Goal: Information Seeking & Learning: Learn about a topic

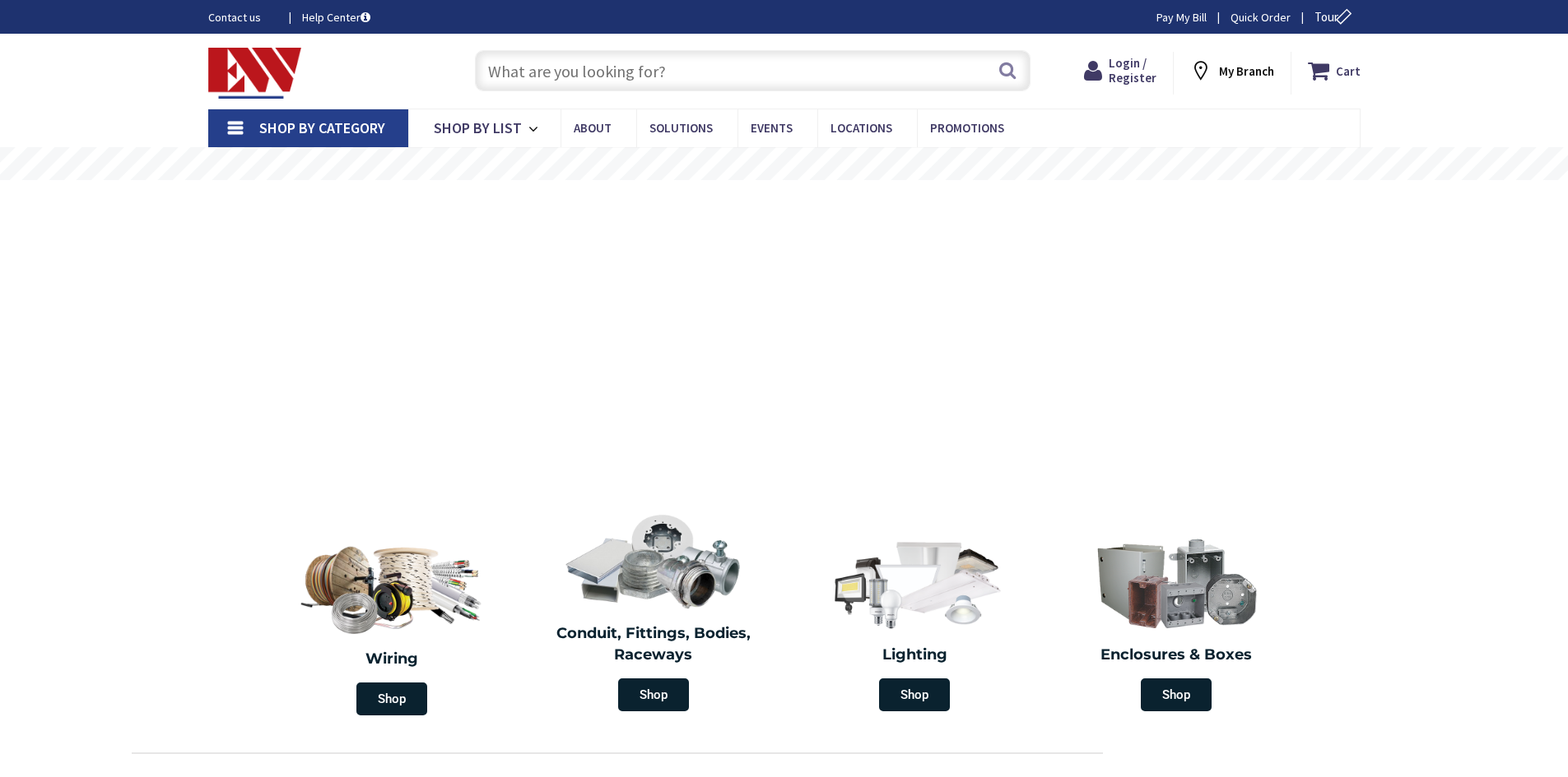
click at [712, 76] on input "text" at bounding box center [752, 70] width 556 height 41
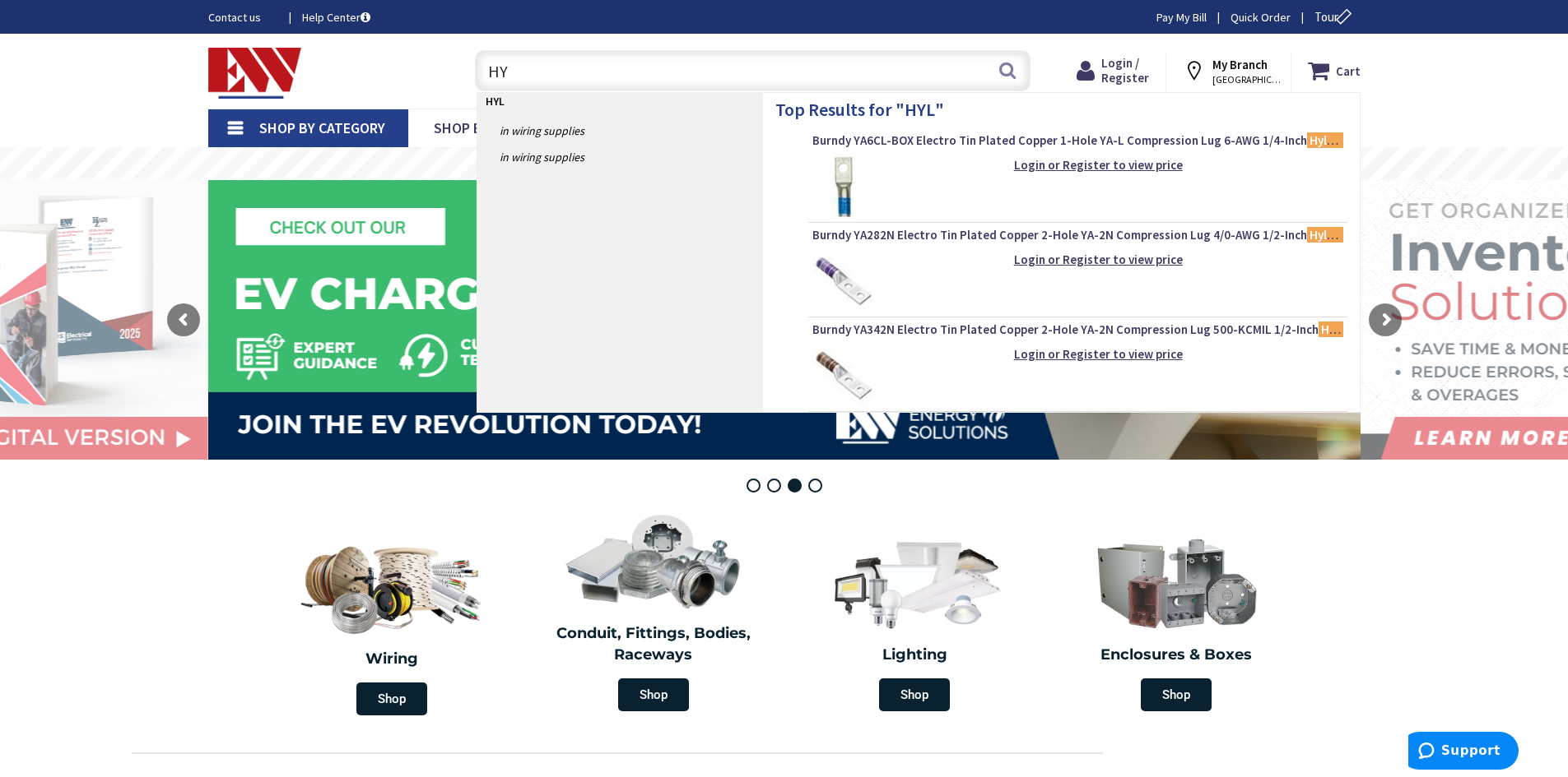
type input "H"
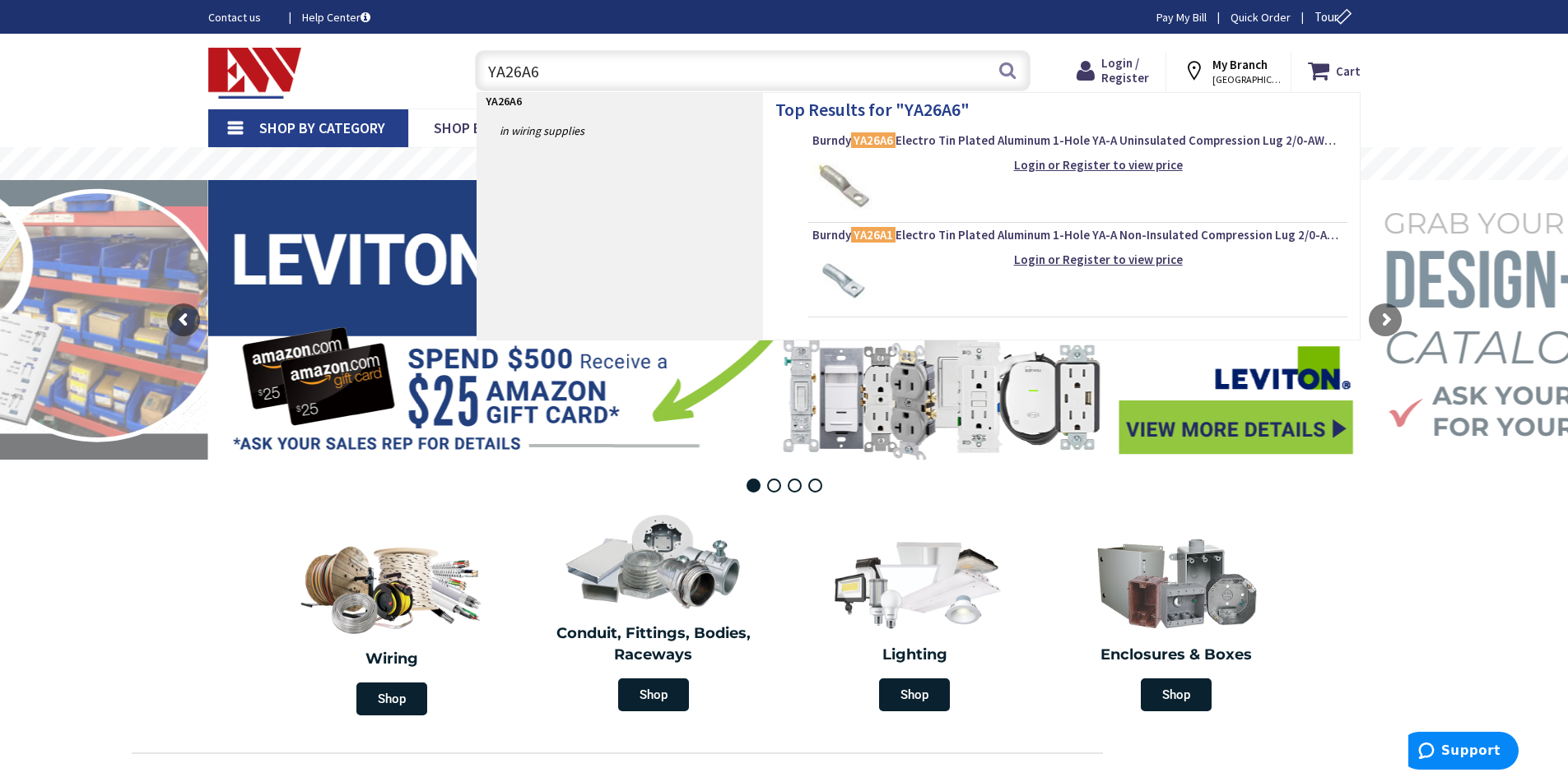
type input "YA26A6"
click at [841, 180] on img at bounding box center [843, 186] width 62 height 62
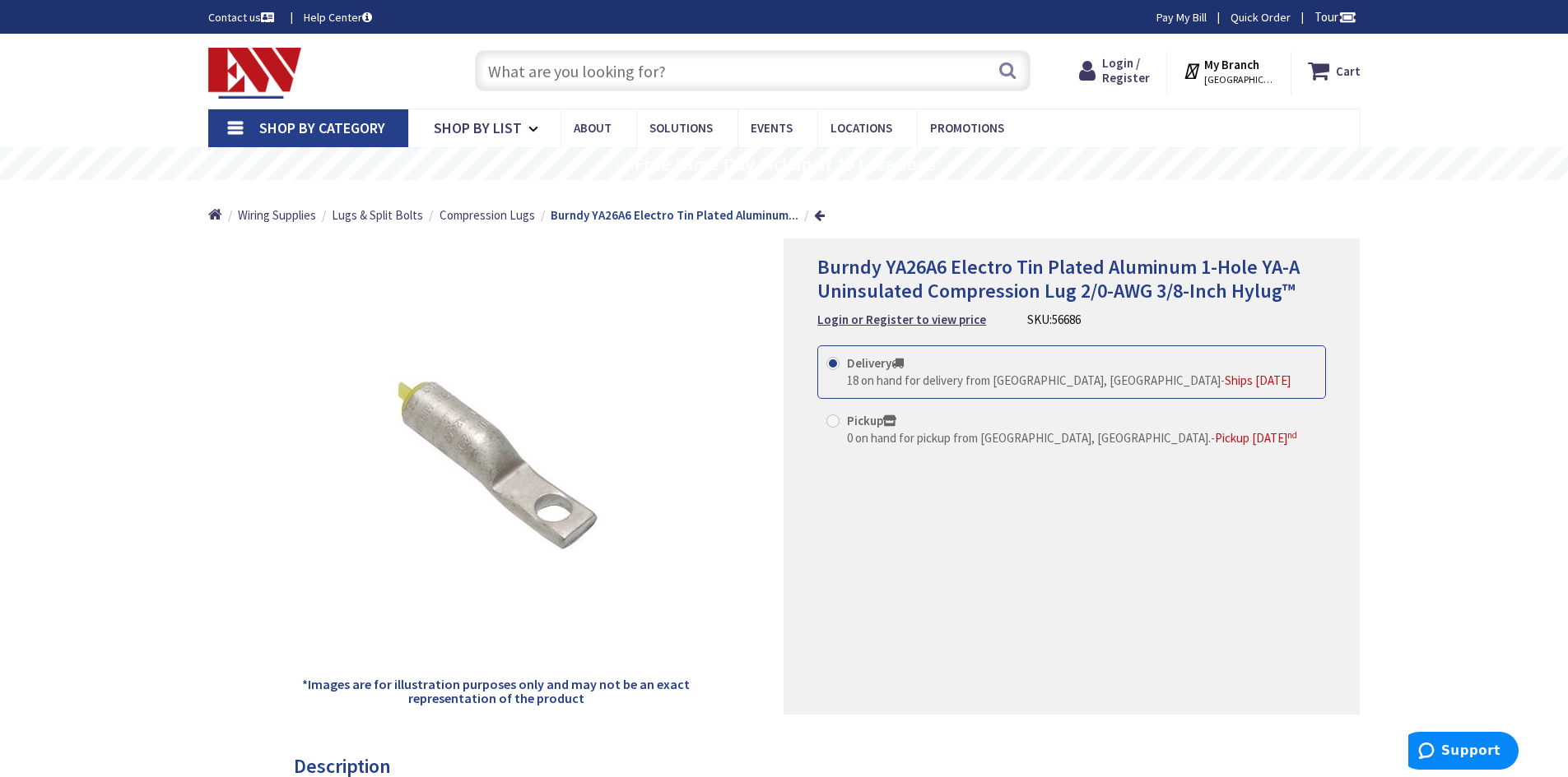
click at [583, 72] on input "text" at bounding box center [752, 70] width 556 height 41
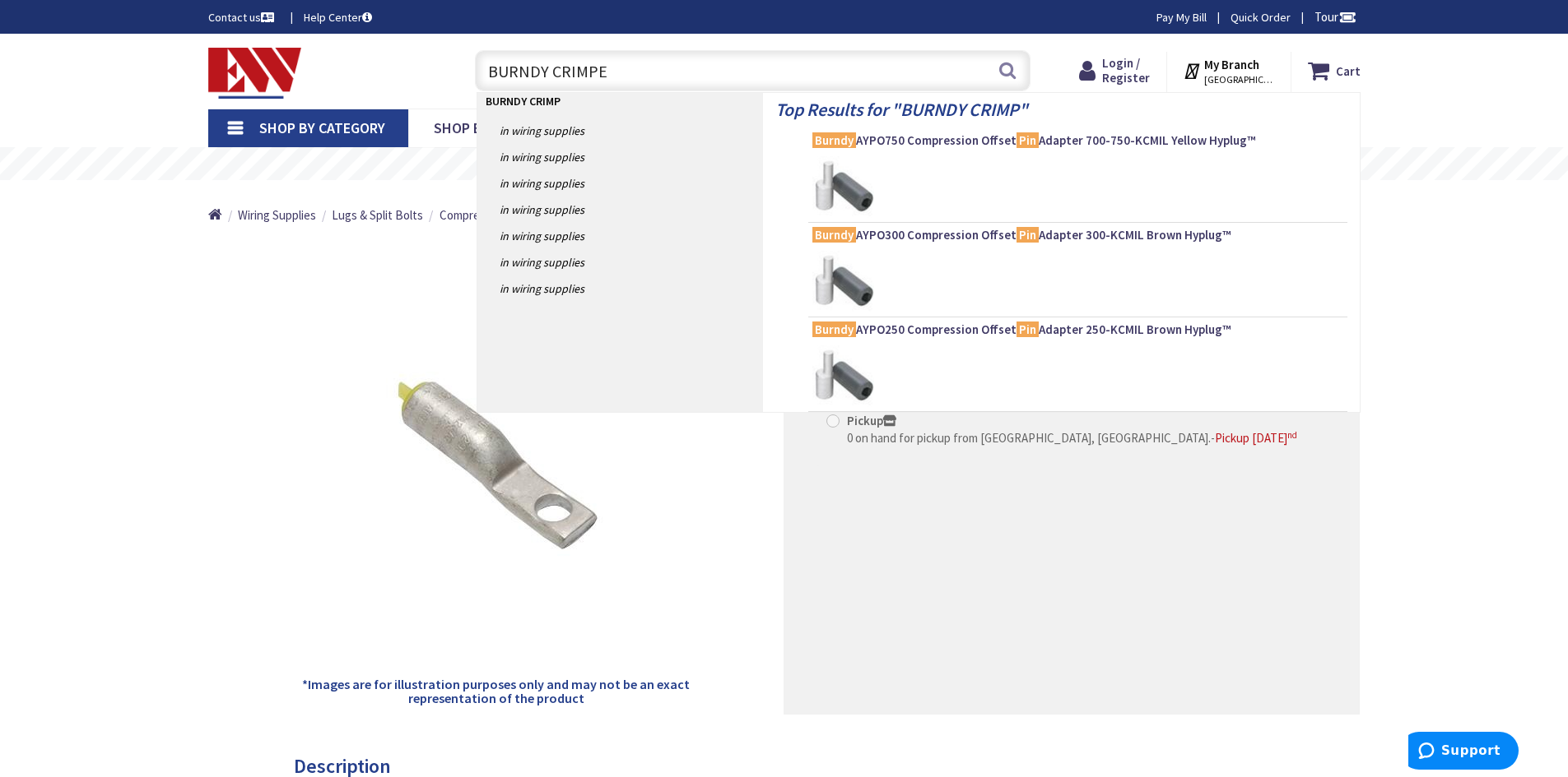
type input "BURNDY CRIMPER"
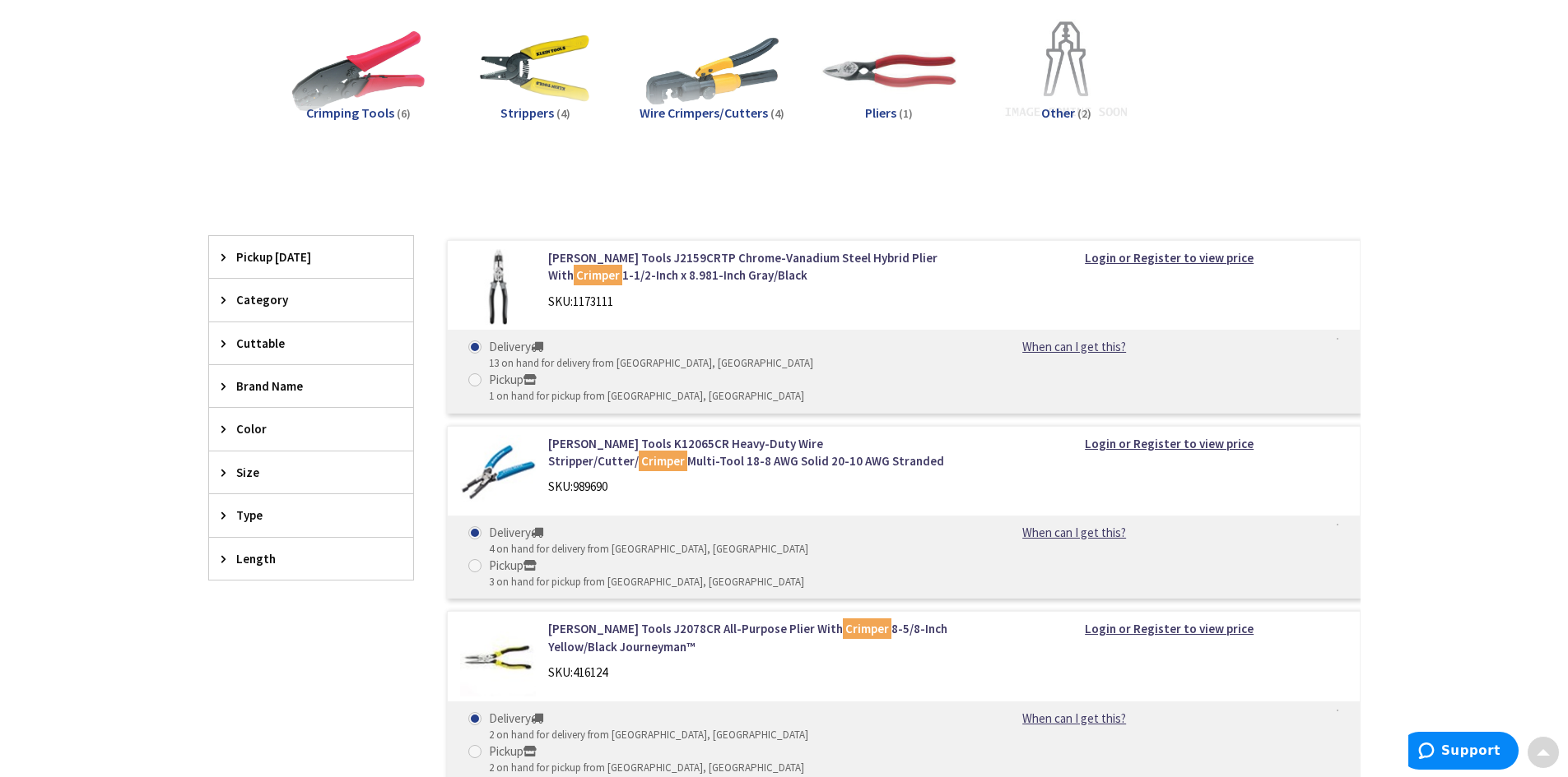
scroll to position [247, 0]
click at [352, 113] on span "Crimping Tools" at bounding box center [350, 112] width 88 height 16
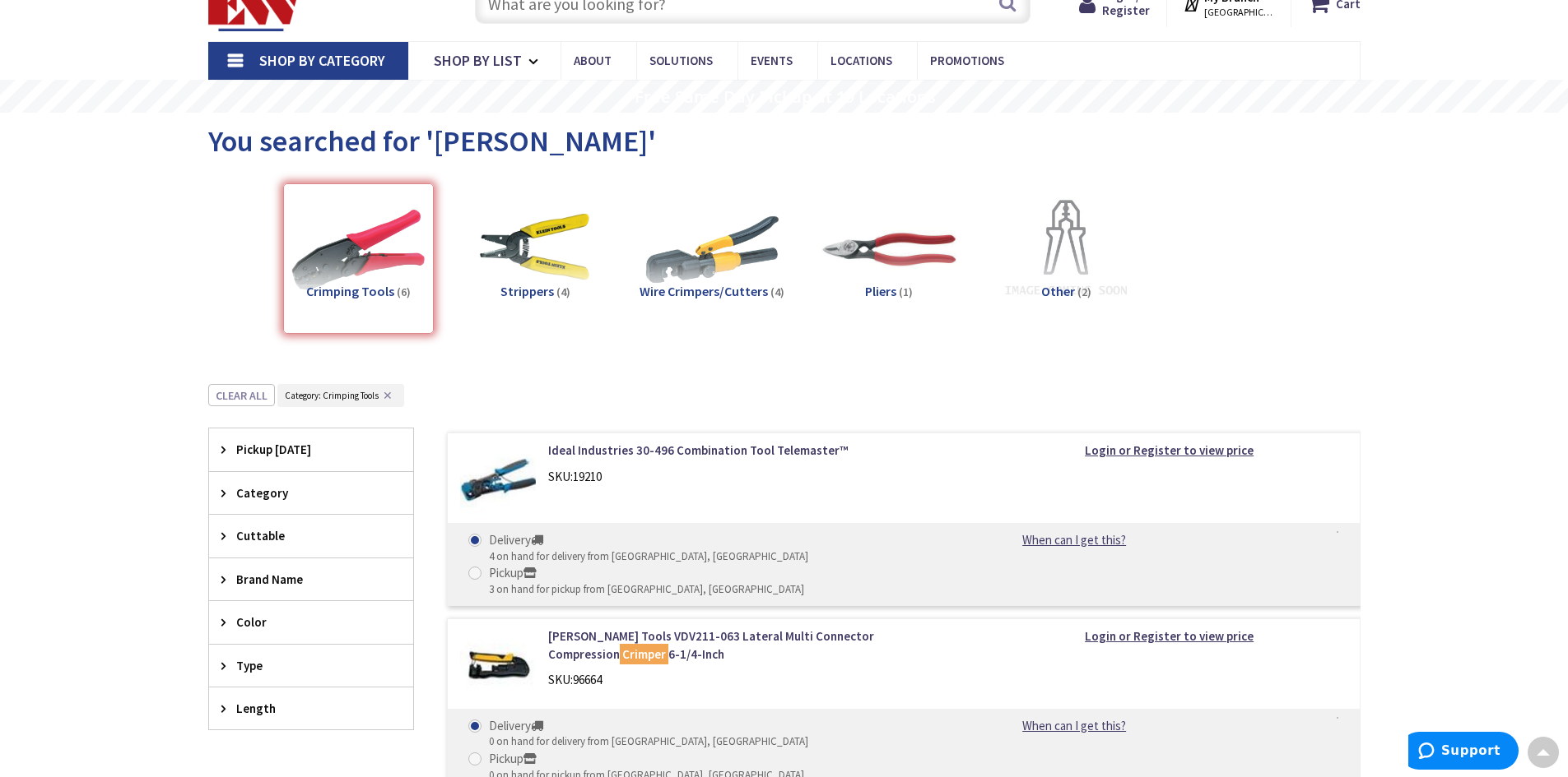
scroll to position [0, 0]
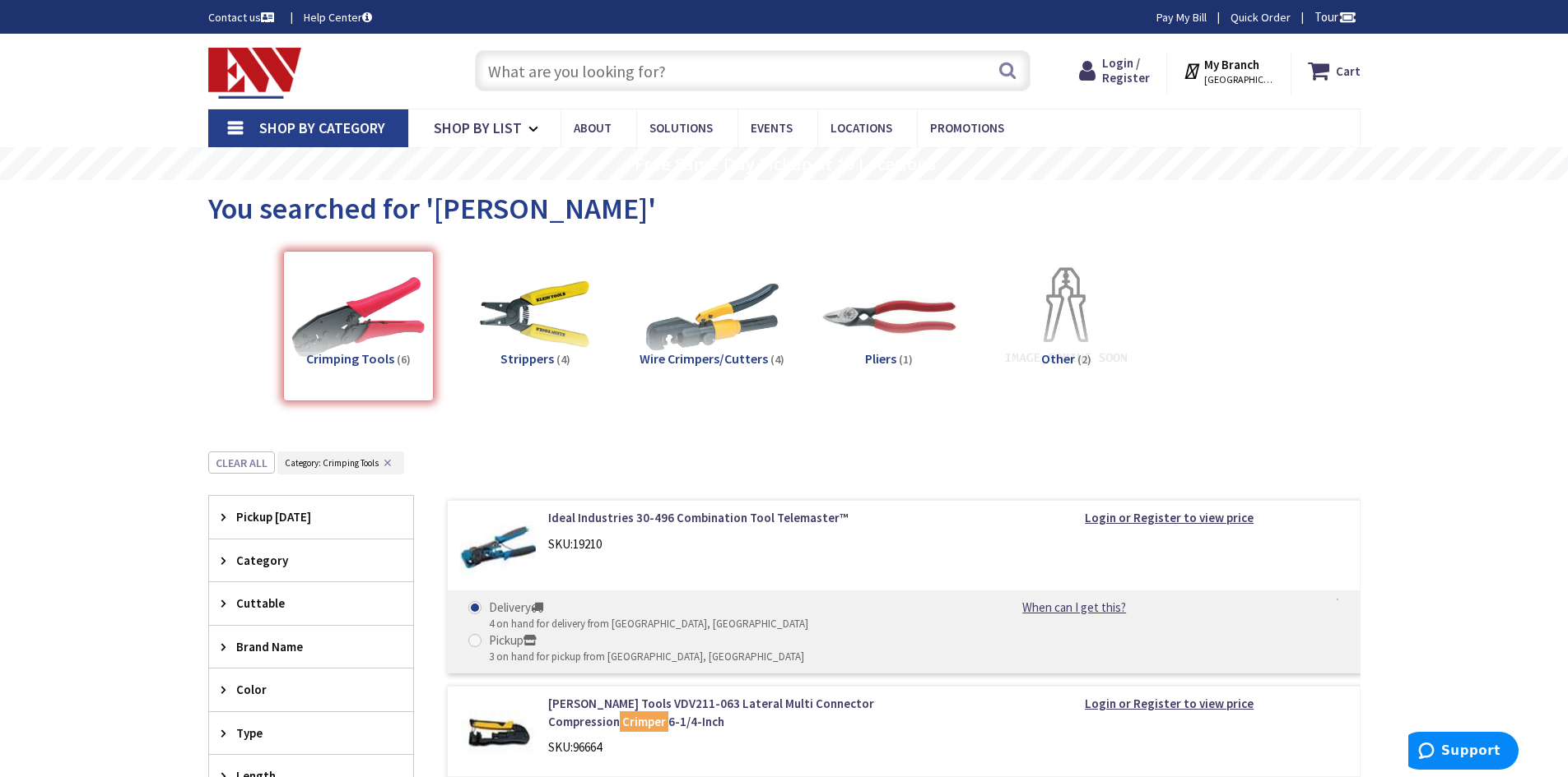
click at [582, 81] on input "text" at bounding box center [752, 70] width 556 height 41
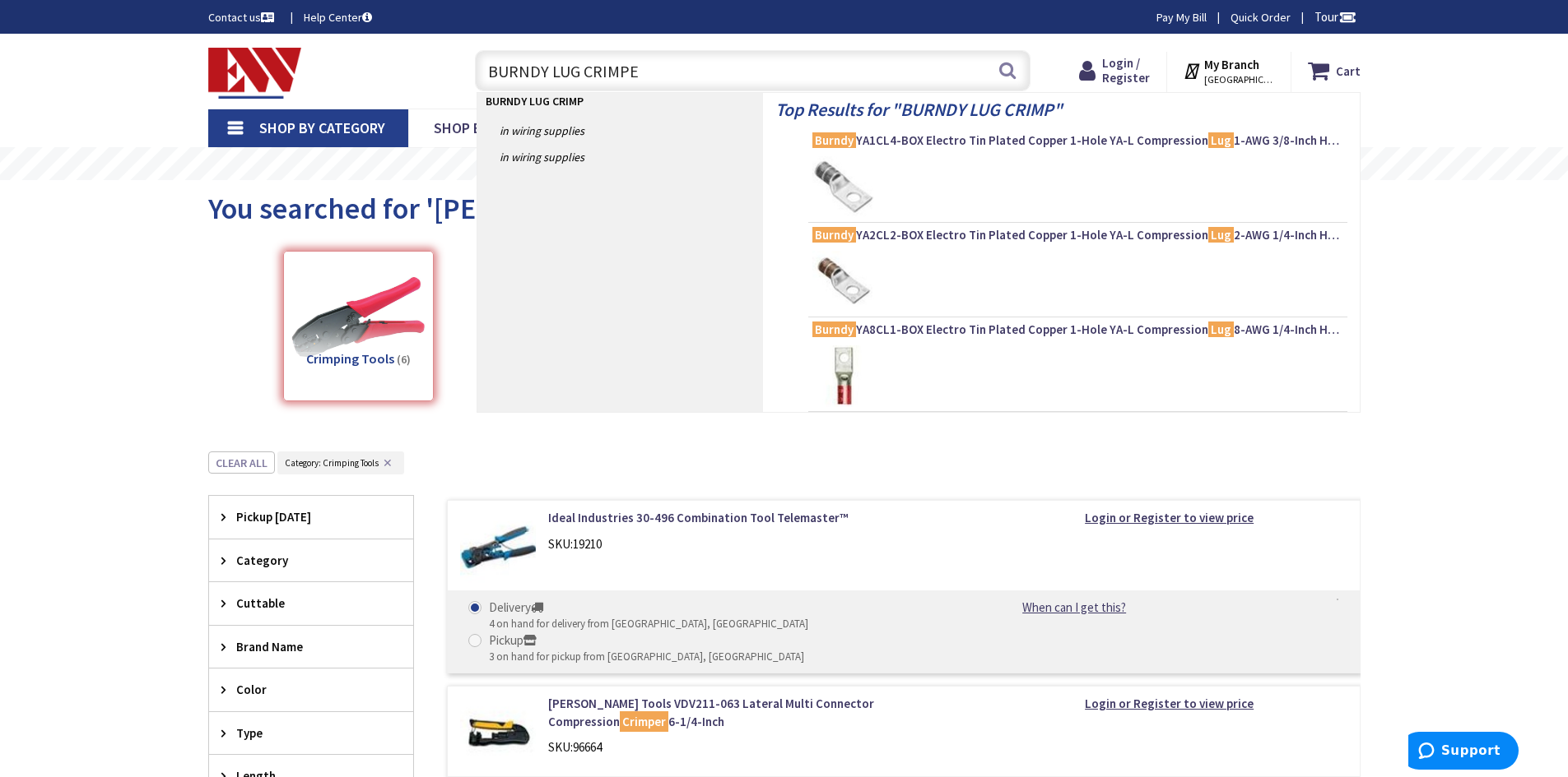
type input "BURNDY LUG CRIMPER"
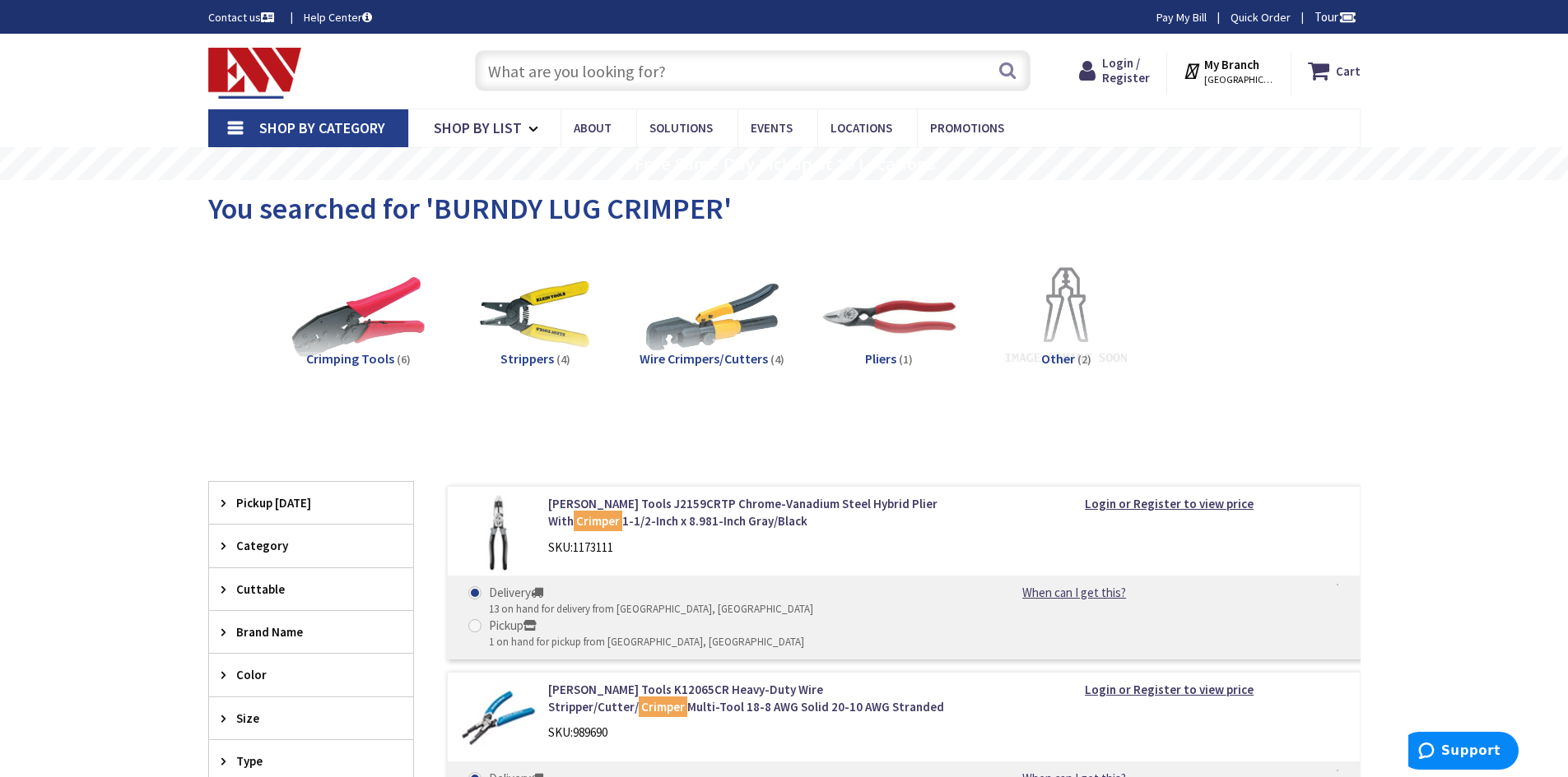
click at [712, 356] on span "Wire Crimpers/Cutters" at bounding box center [704, 359] width 128 height 16
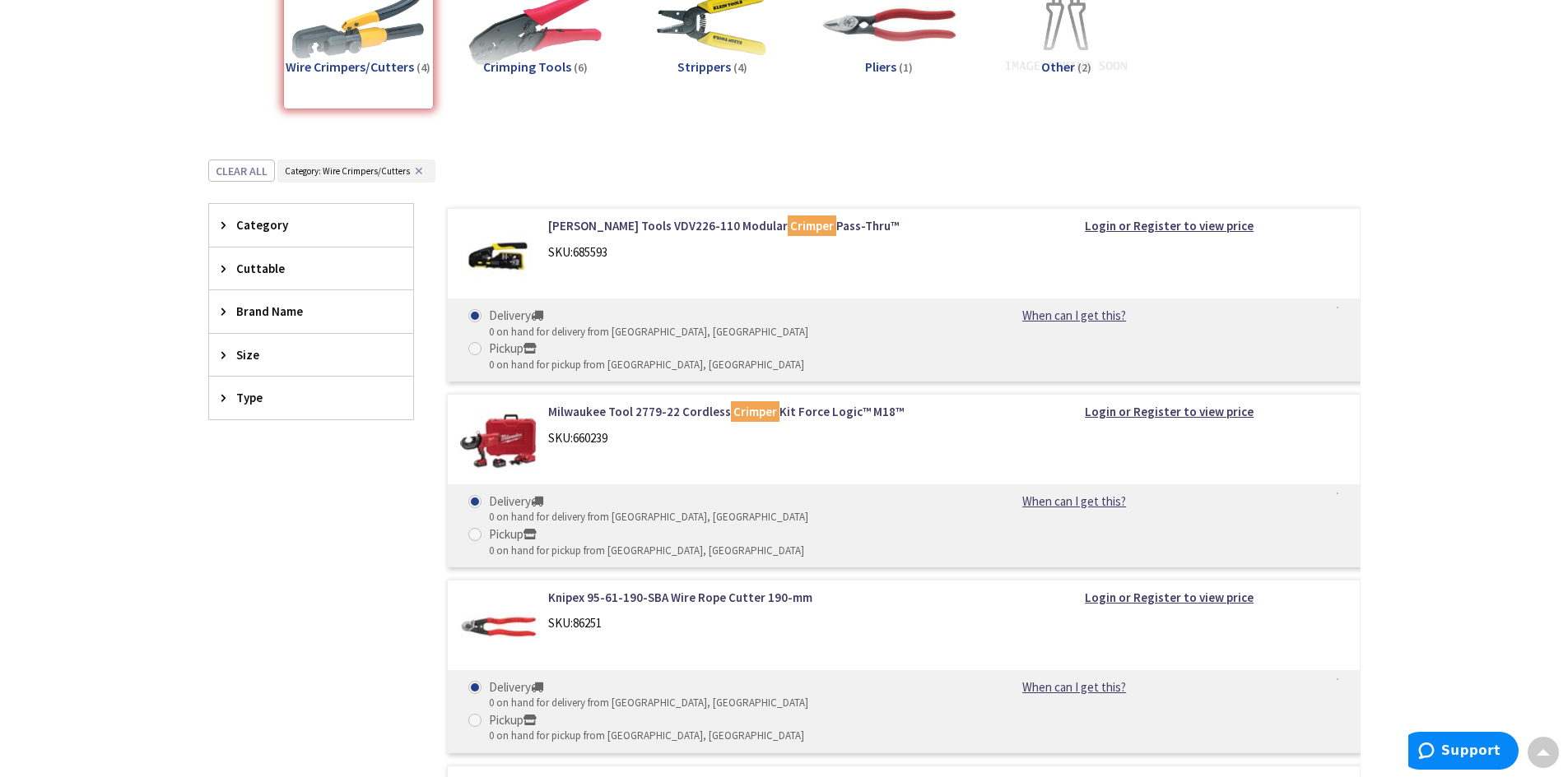
scroll to position [287, 0]
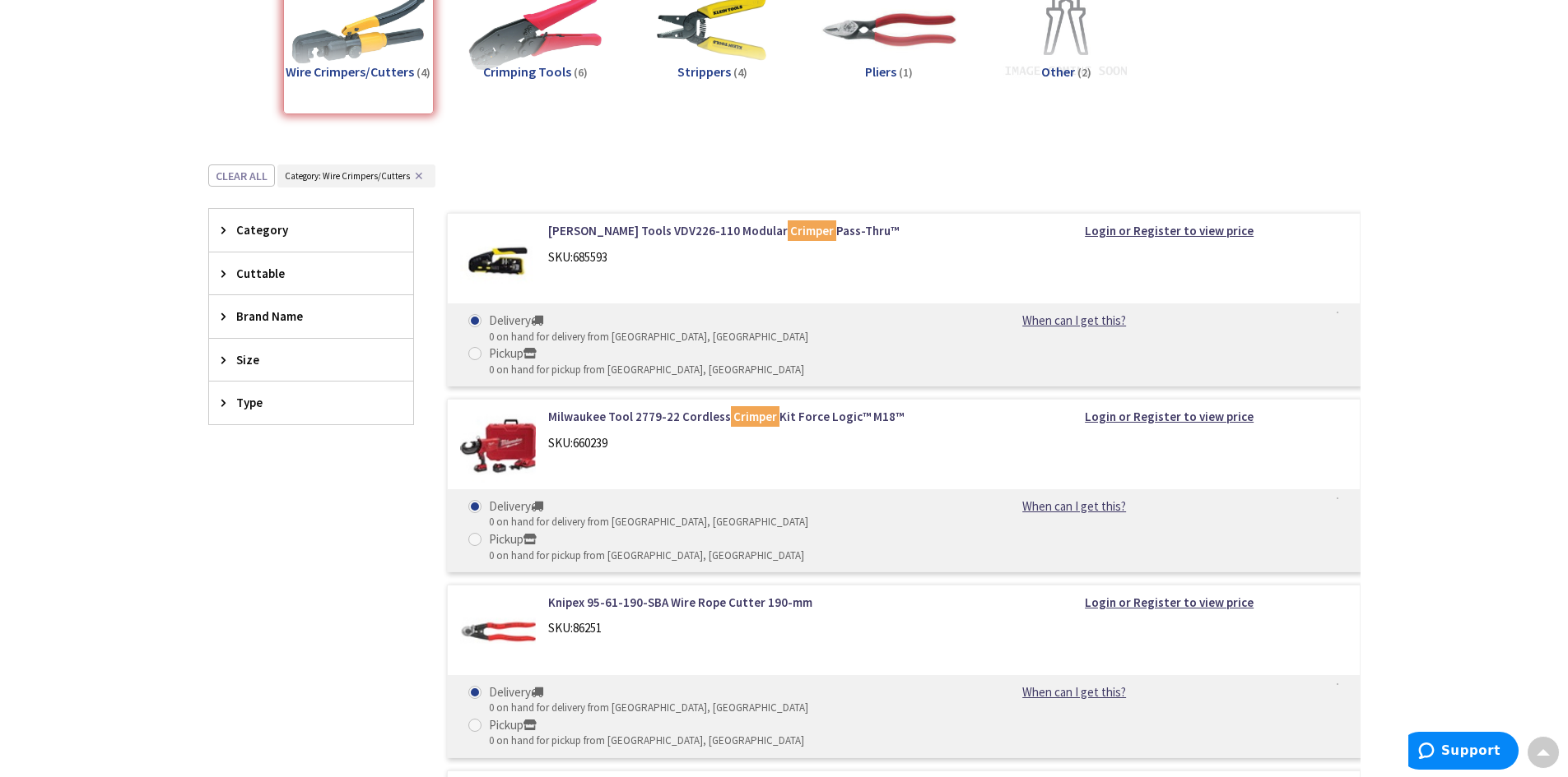
click at [518, 415] on img at bounding box center [498, 446] width 76 height 76
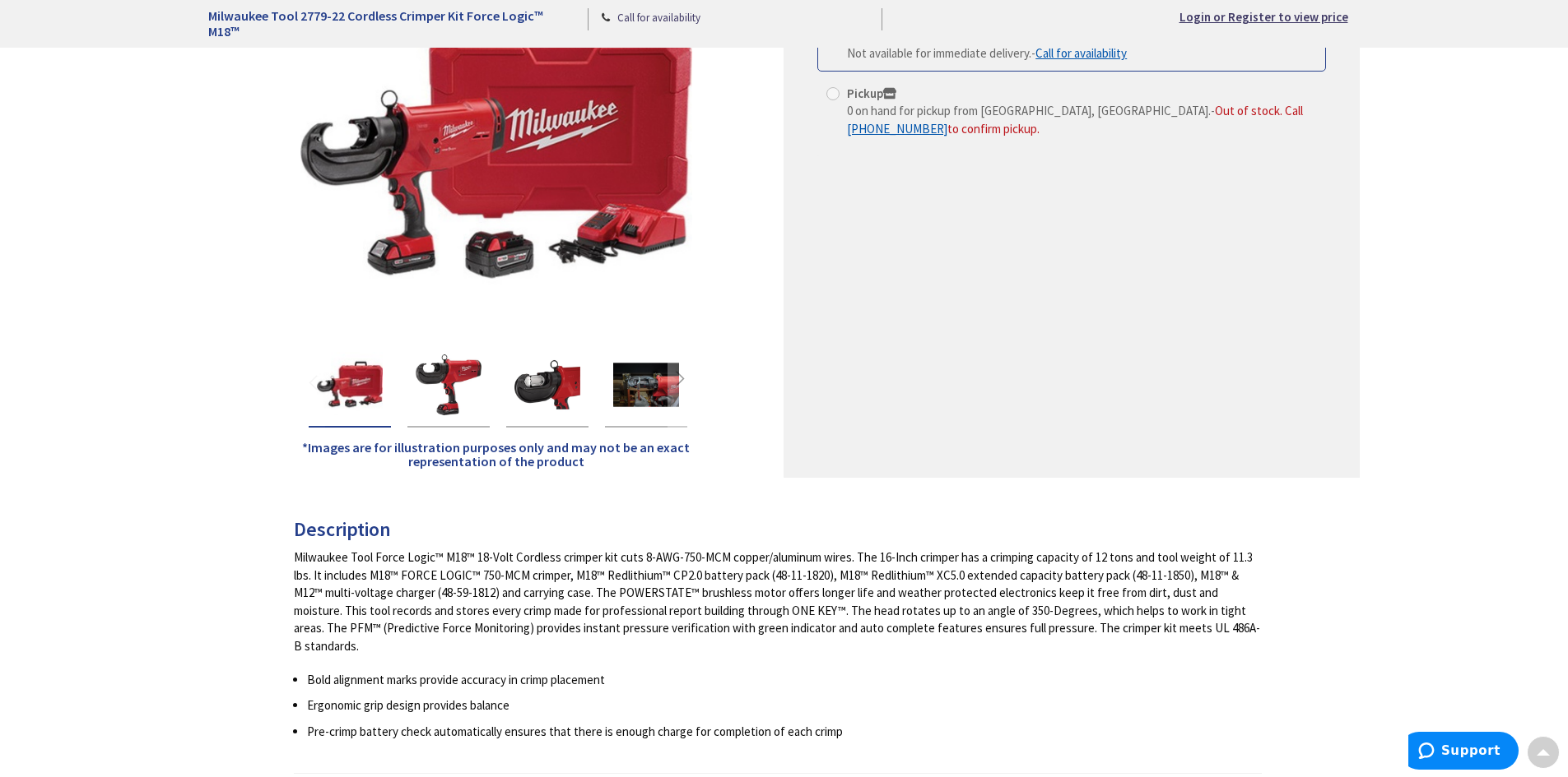
scroll to position [329, 0]
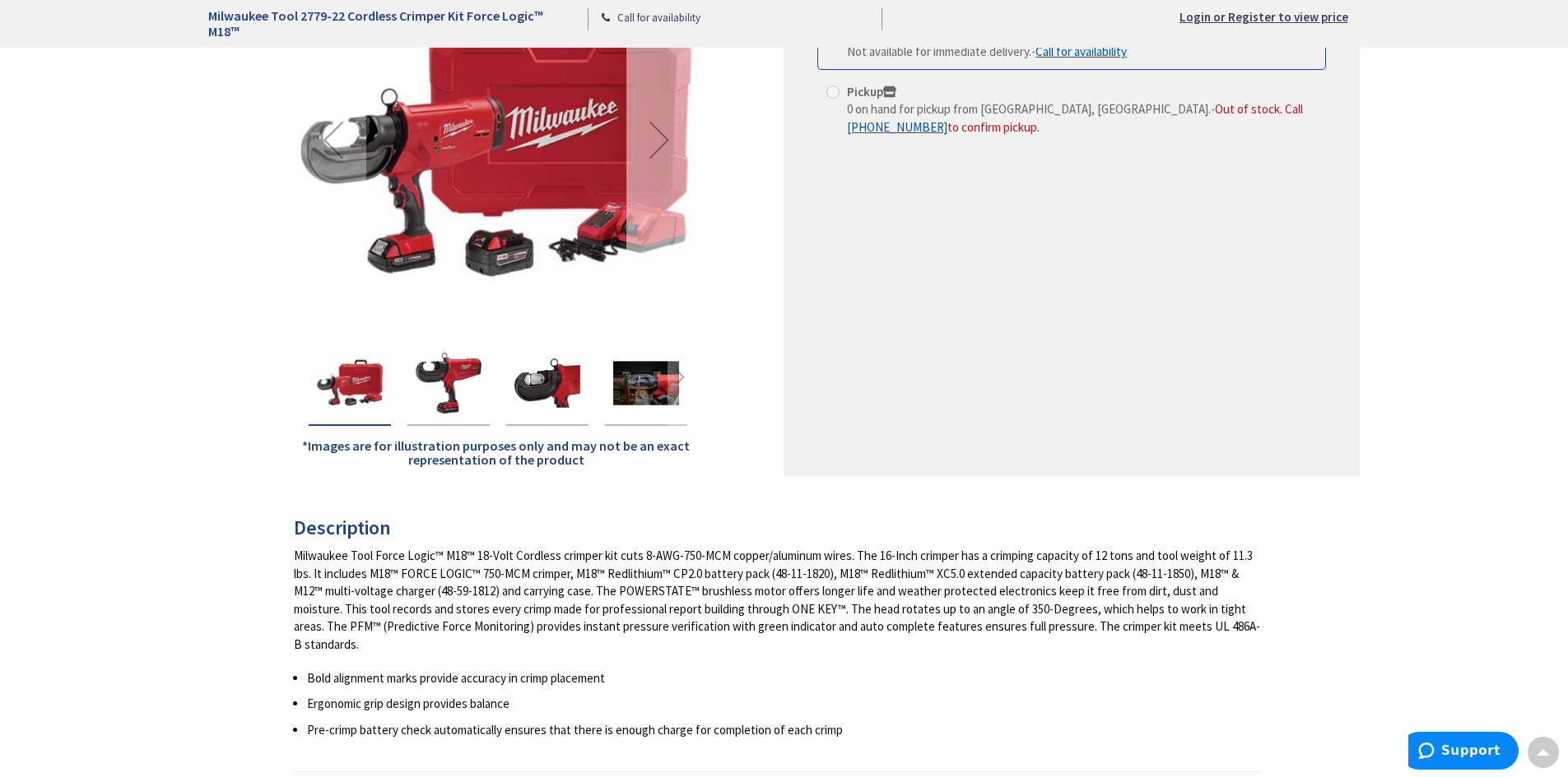
click at [655, 130] on div "Next" at bounding box center [660, 139] width 66 height 66
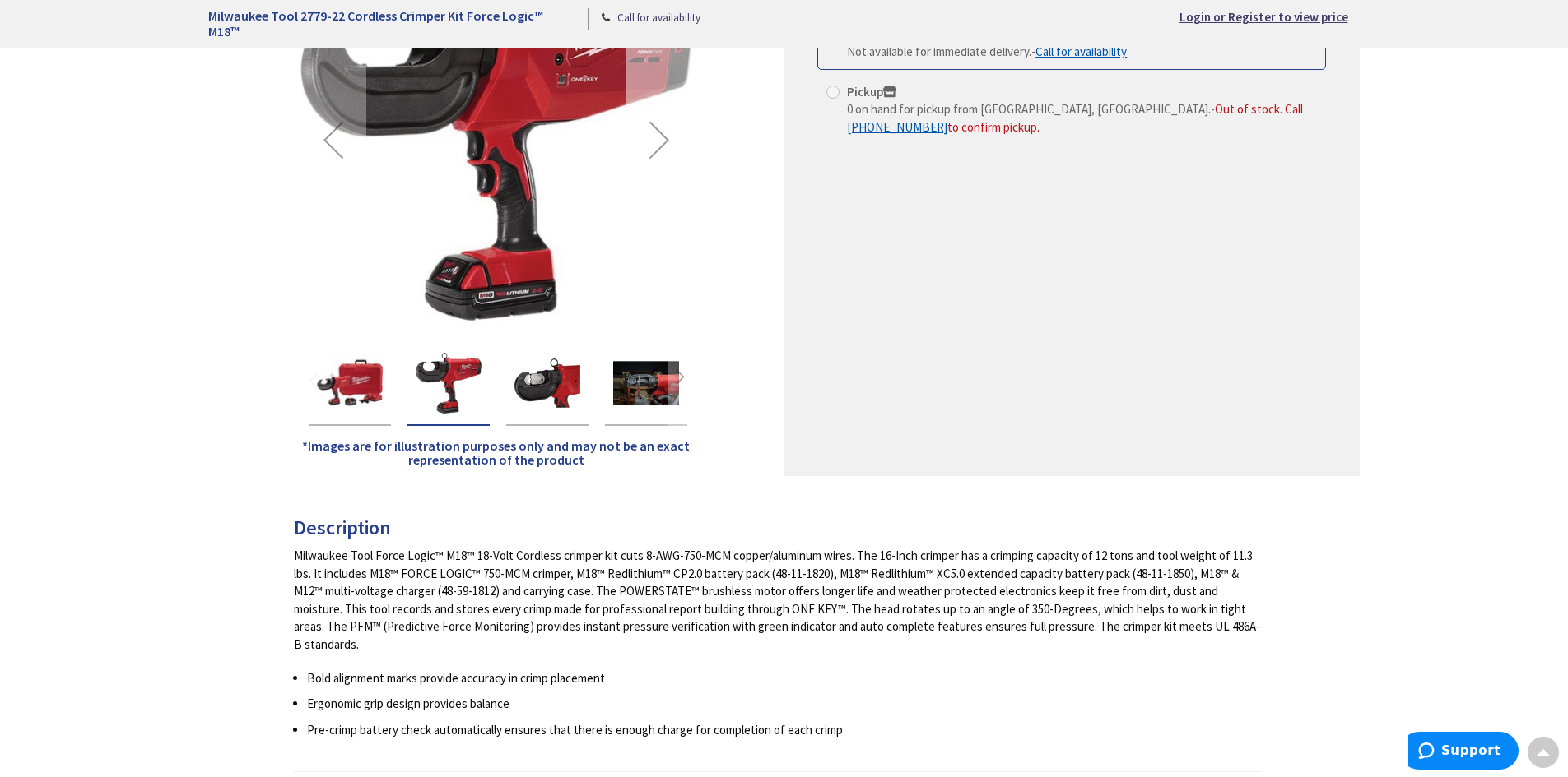
click at [655, 131] on div "Next" at bounding box center [660, 139] width 66 height 66
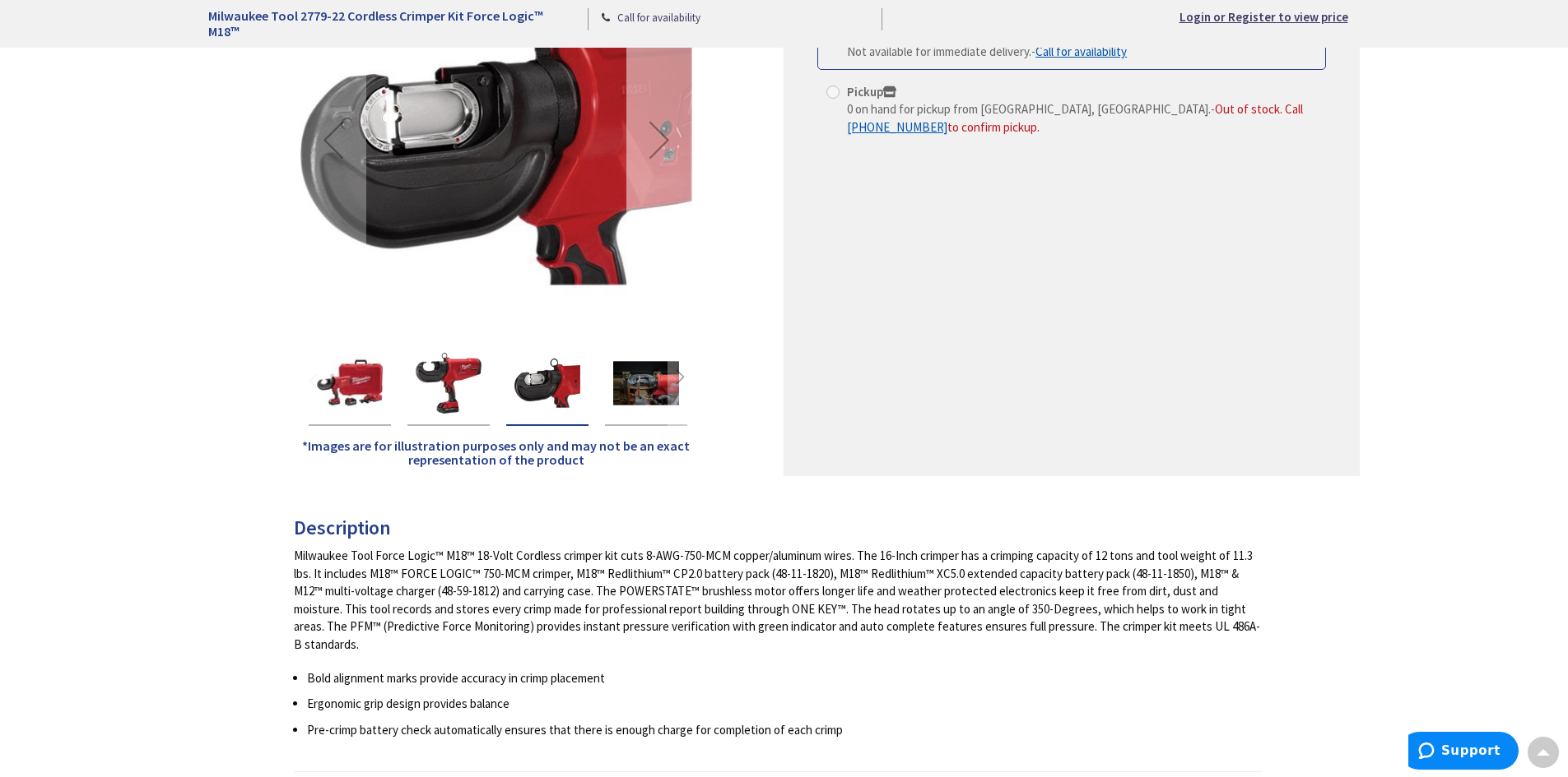
click at [655, 132] on div "Next" at bounding box center [660, 139] width 66 height 66
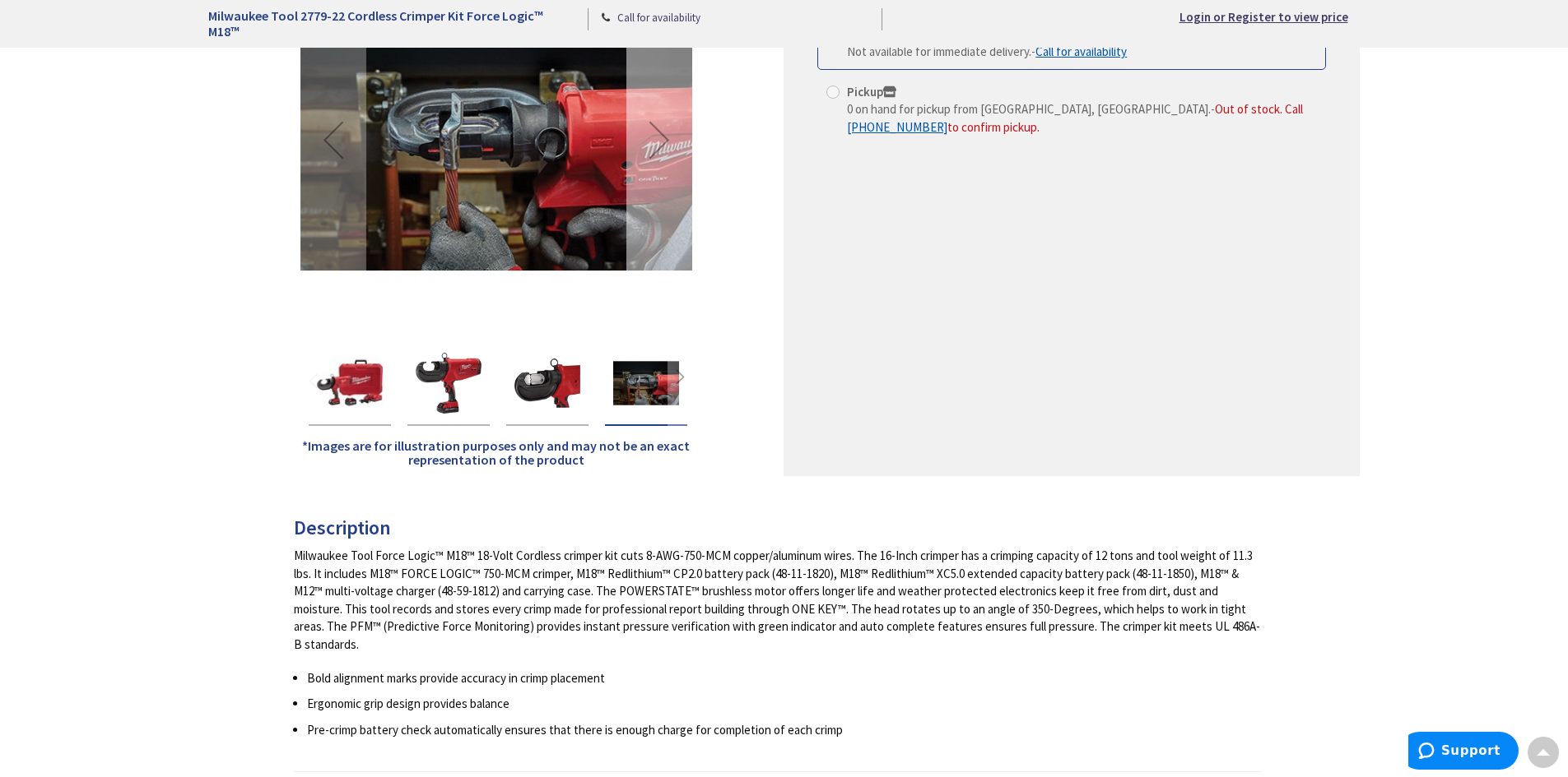
click at [655, 132] on div "Next" at bounding box center [660, 139] width 66 height 66
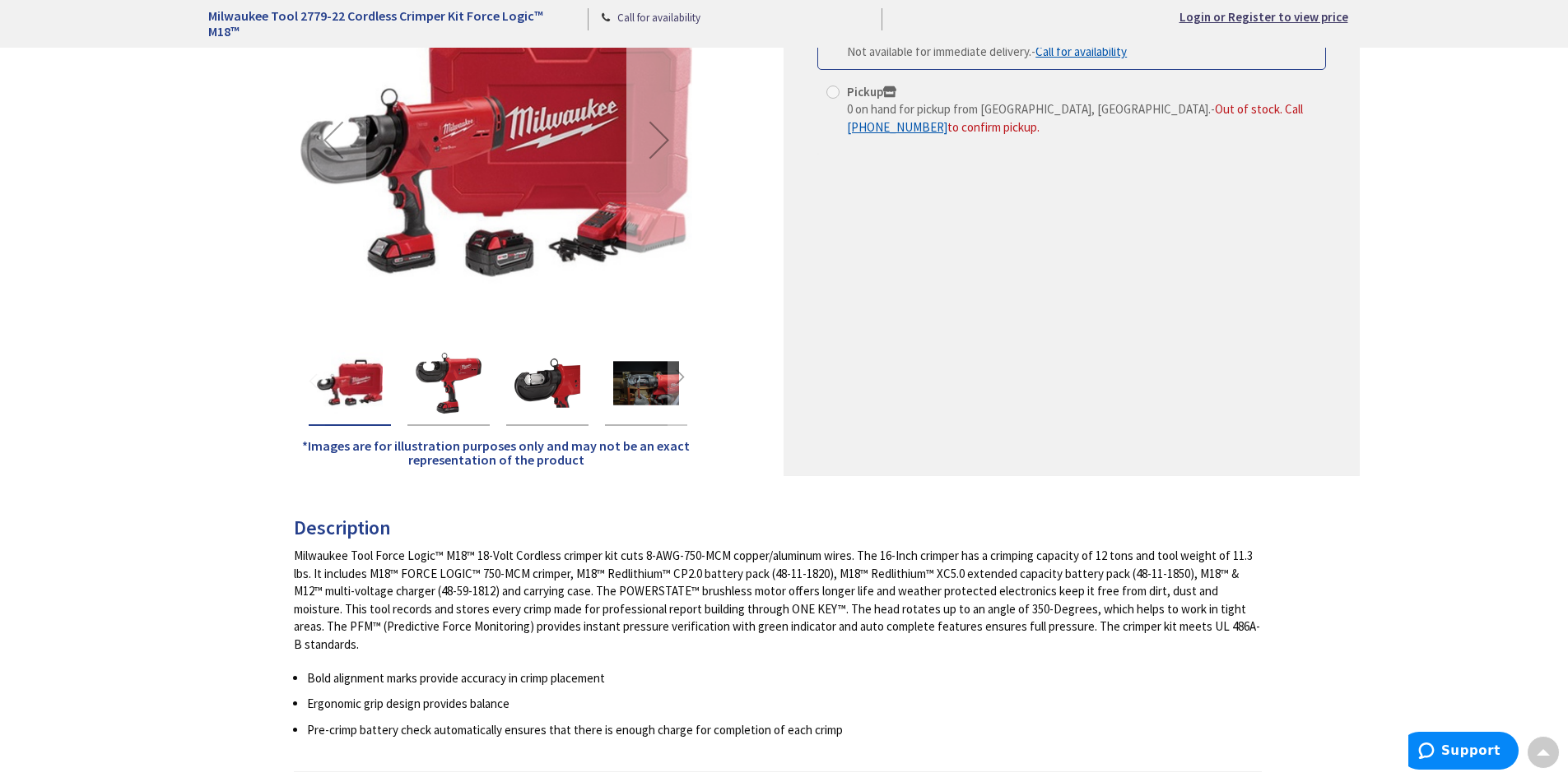
click at [655, 132] on div "Next" at bounding box center [660, 139] width 66 height 66
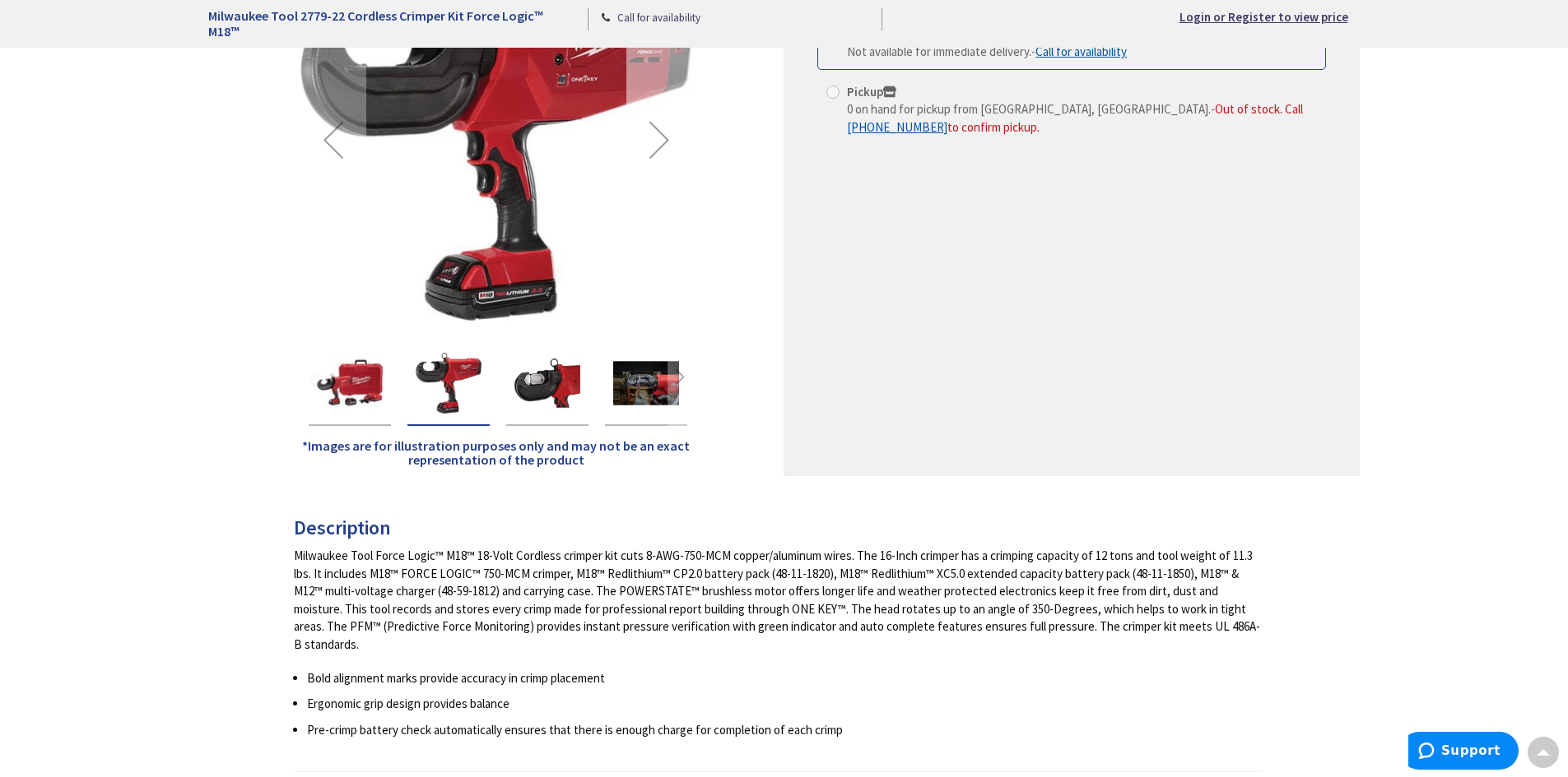
click at [655, 132] on div "Next" at bounding box center [660, 139] width 66 height 66
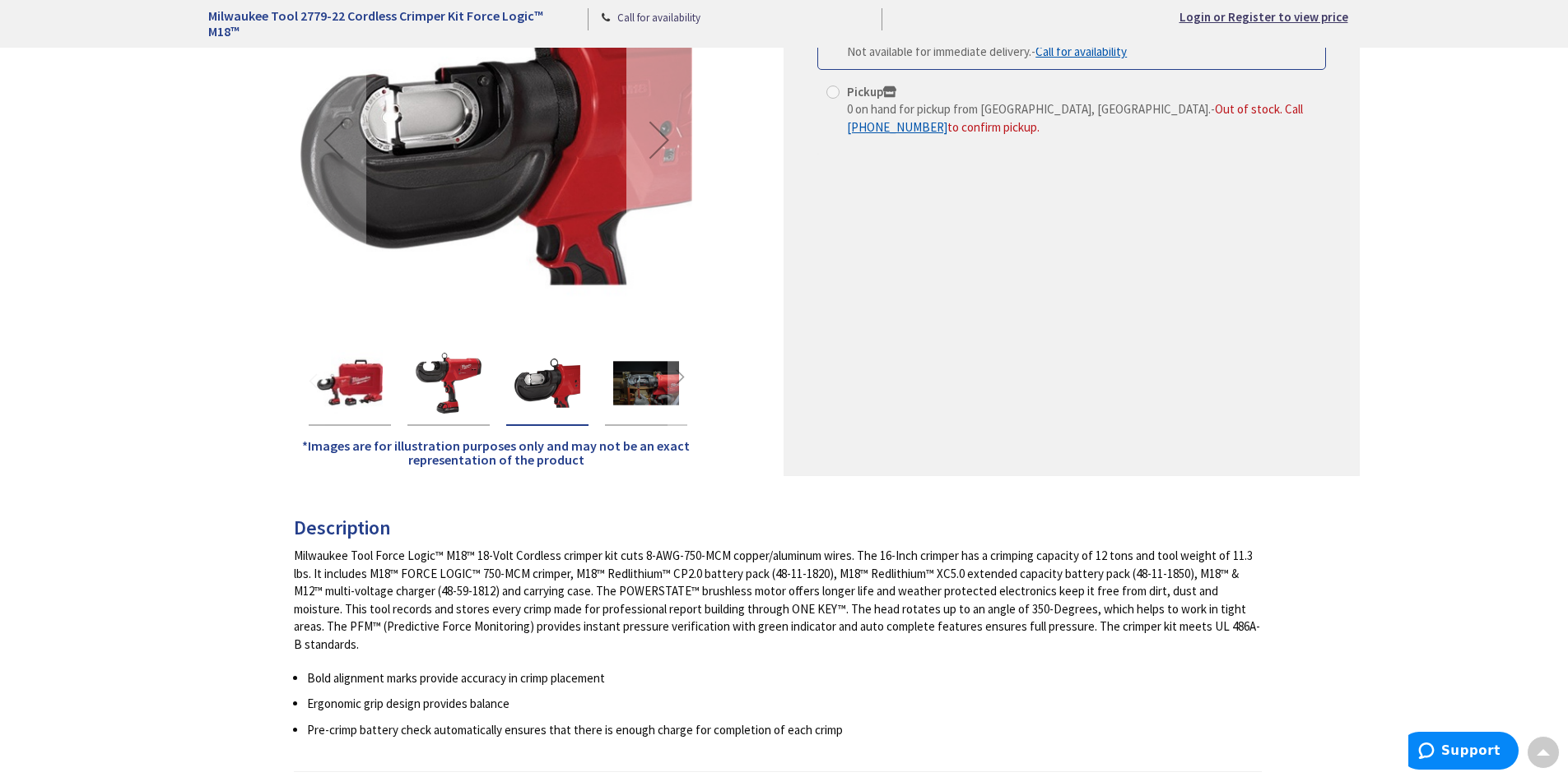
click at [655, 132] on div "Next" at bounding box center [660, 139] width 66 height 66
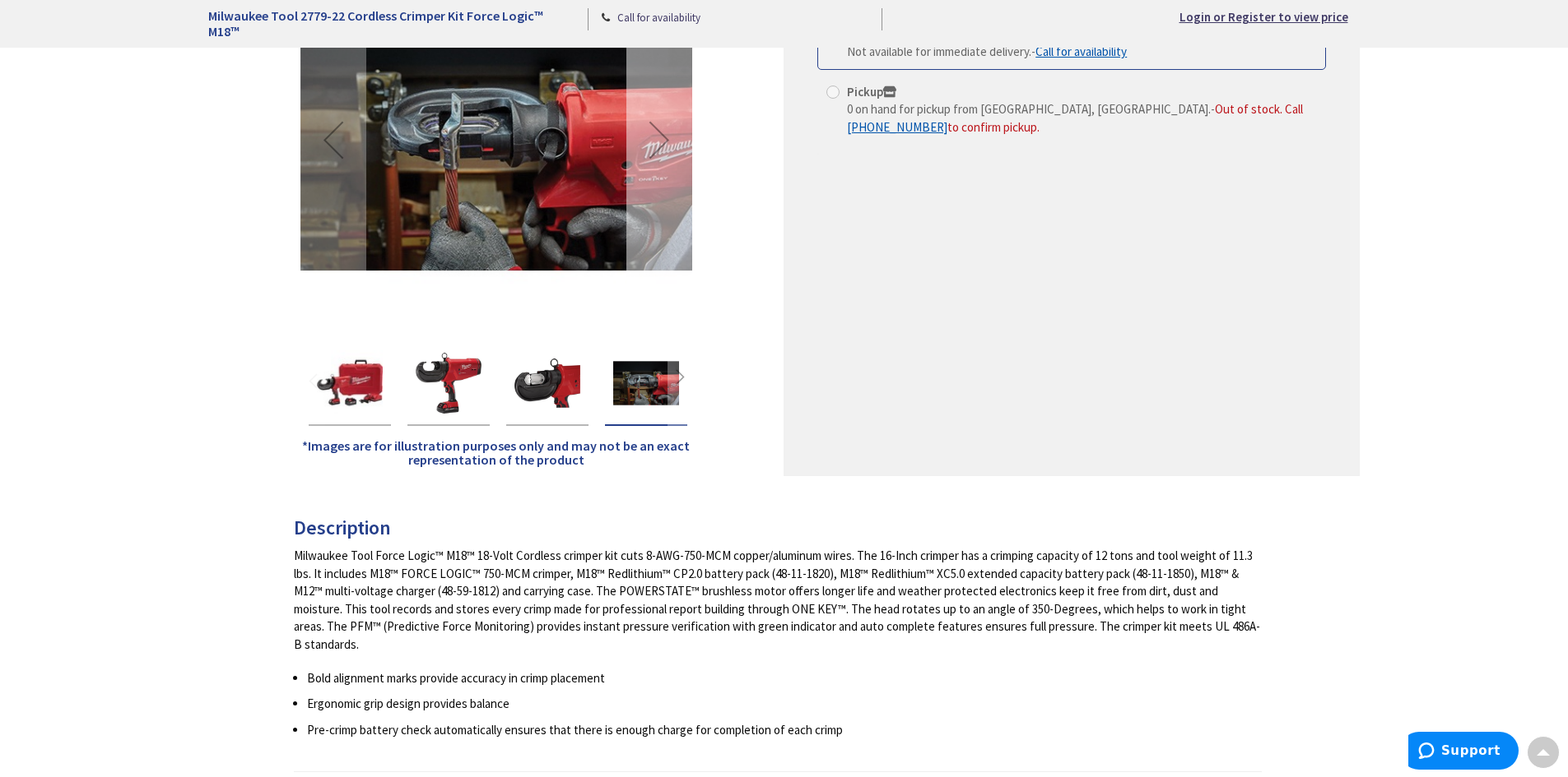
click at [655, 132] on div "Next" at bounding box center [660, 139] width 66 height 66
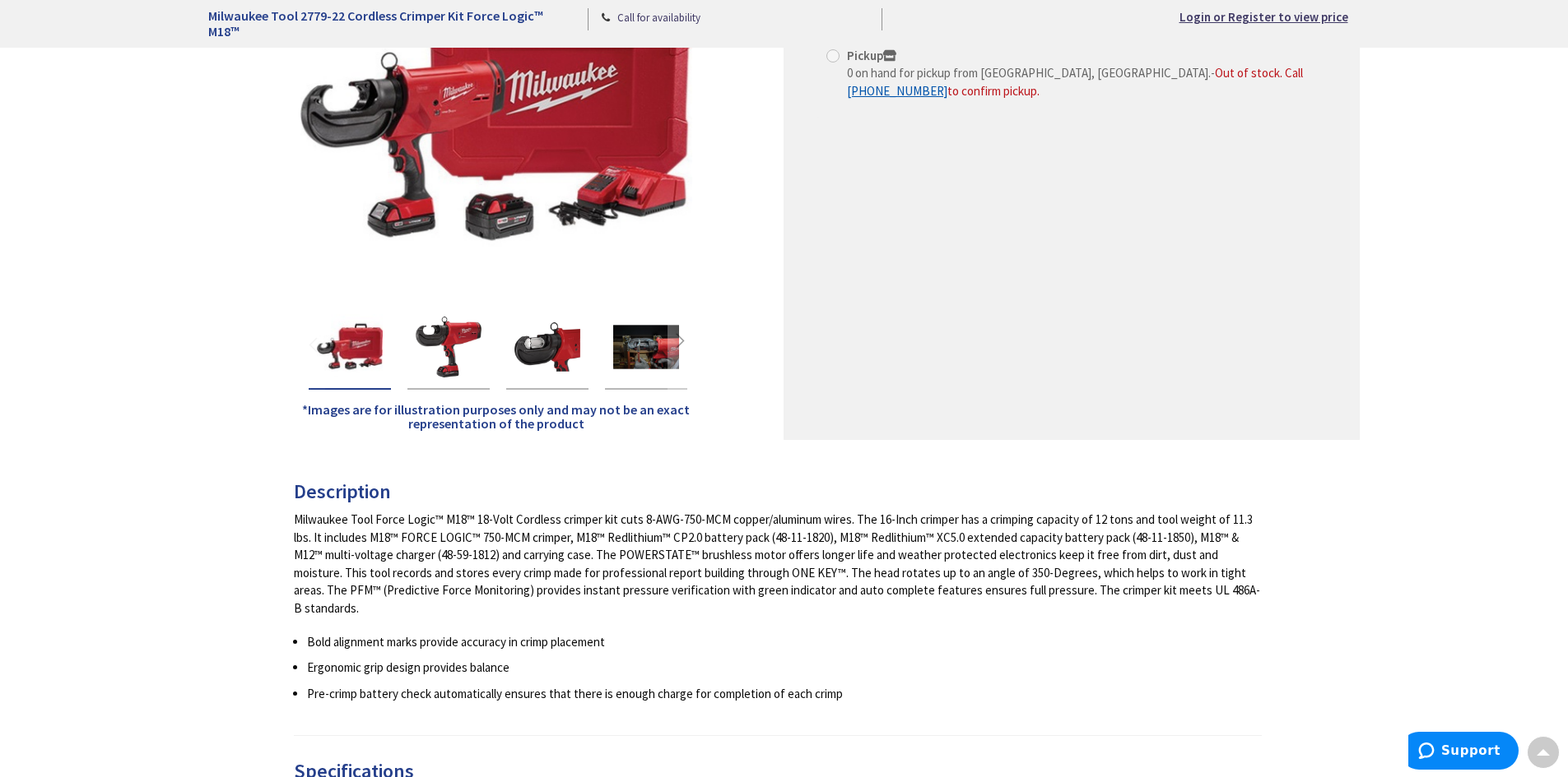
scroll to position [82, 0]
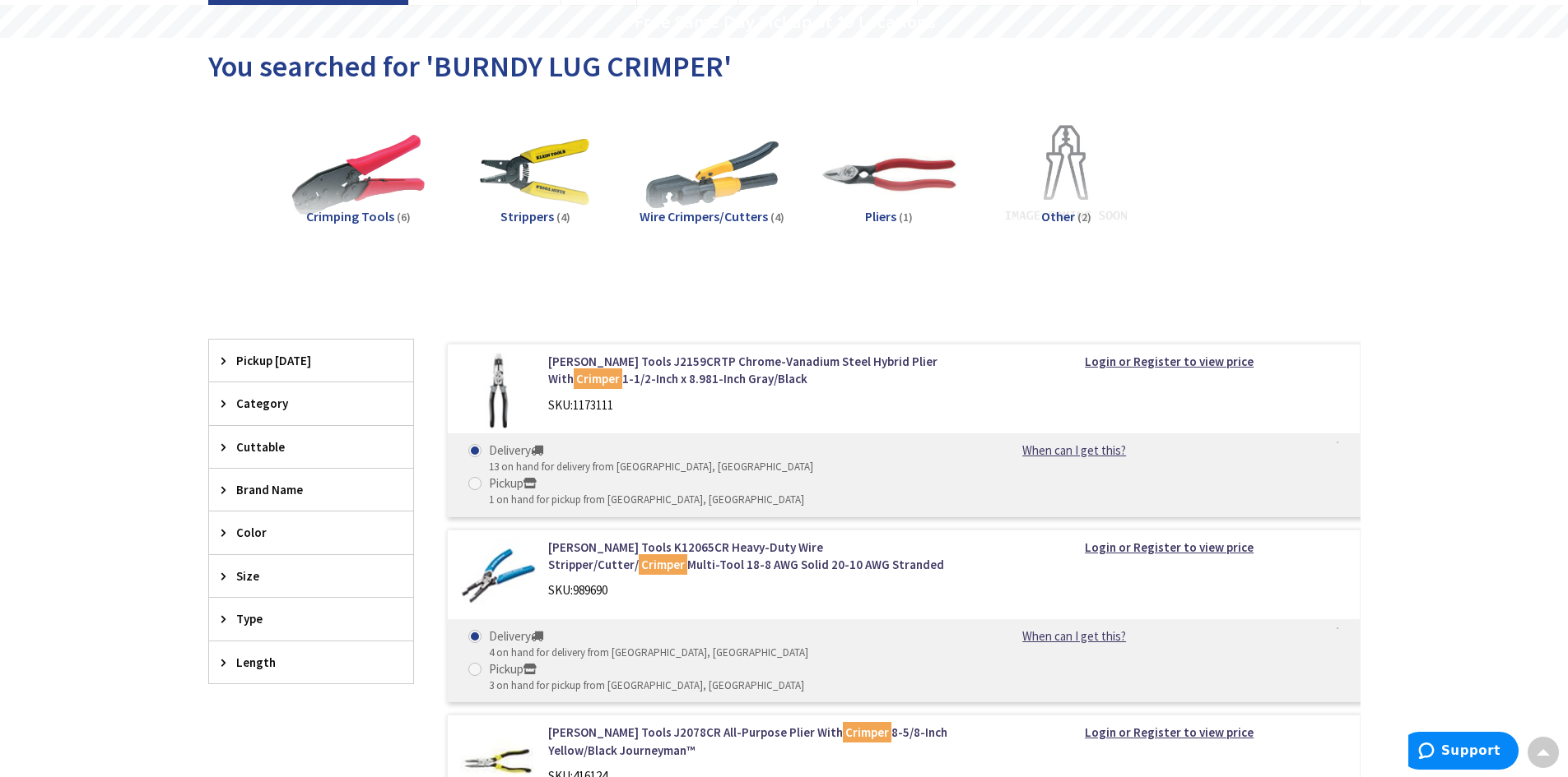
click at [710, 211] on span "Wire Crimpers/Cutters" at bounding box center [704, 216] width 128 height 16
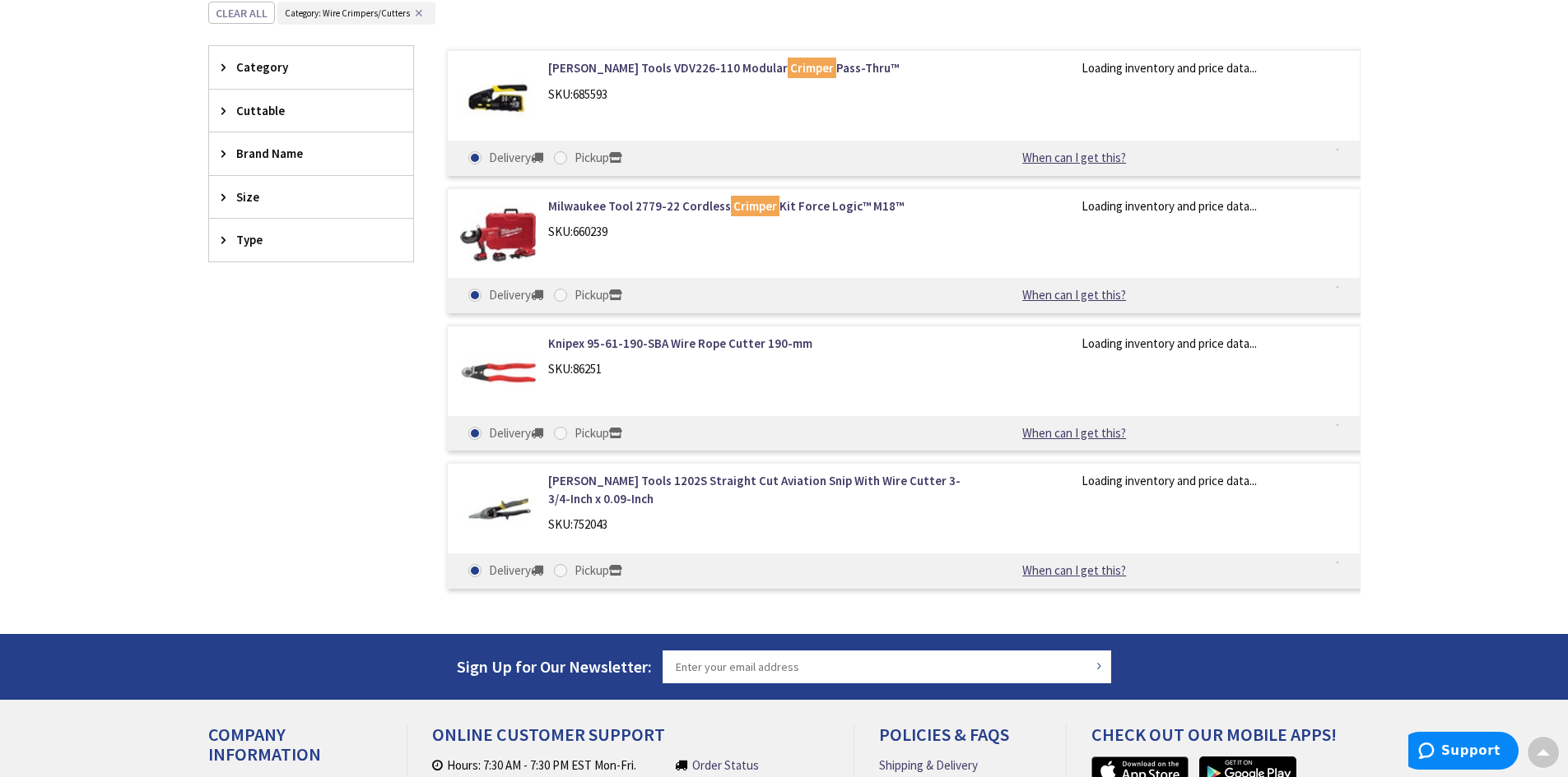
scroll to position [451, 0]
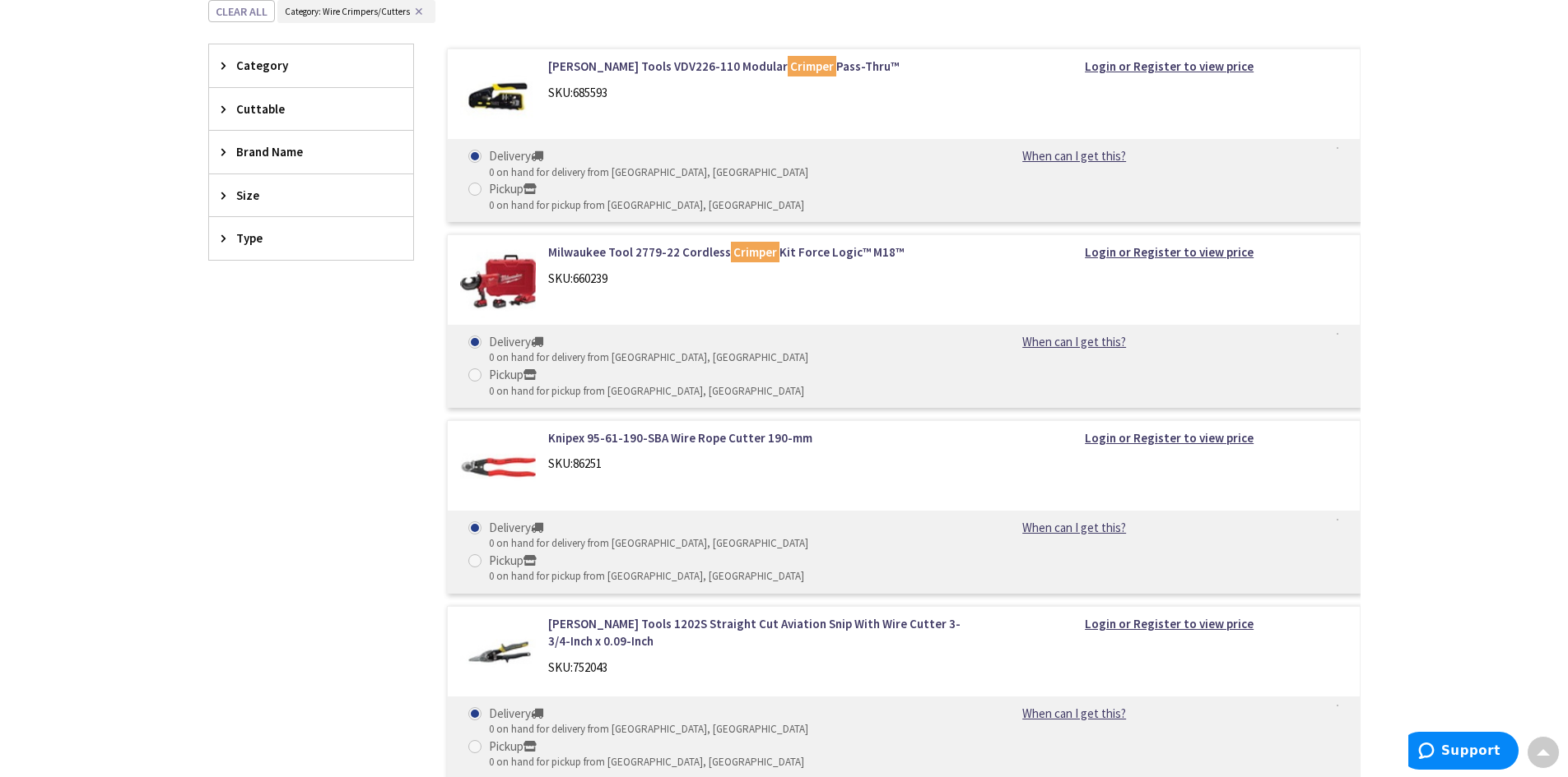
click at [520, 100] on img at bounding box center [498, 95] width 76 height 76
